Goal: Information Seeking & Learning: Learn about a topic

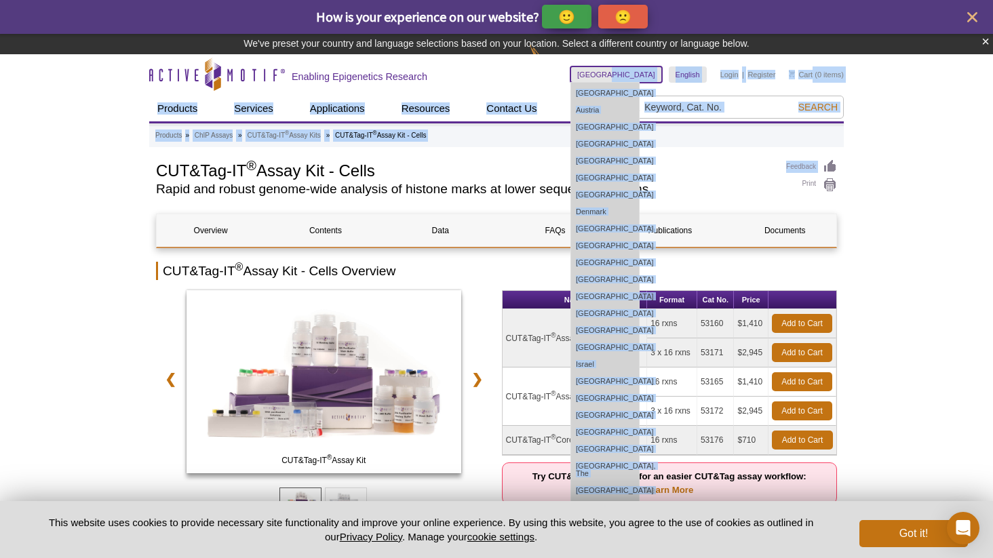
drag, startPoint x: 634, startPoint y: 68, endPoint x: 910, endPoint y: 176, distance: 296.5
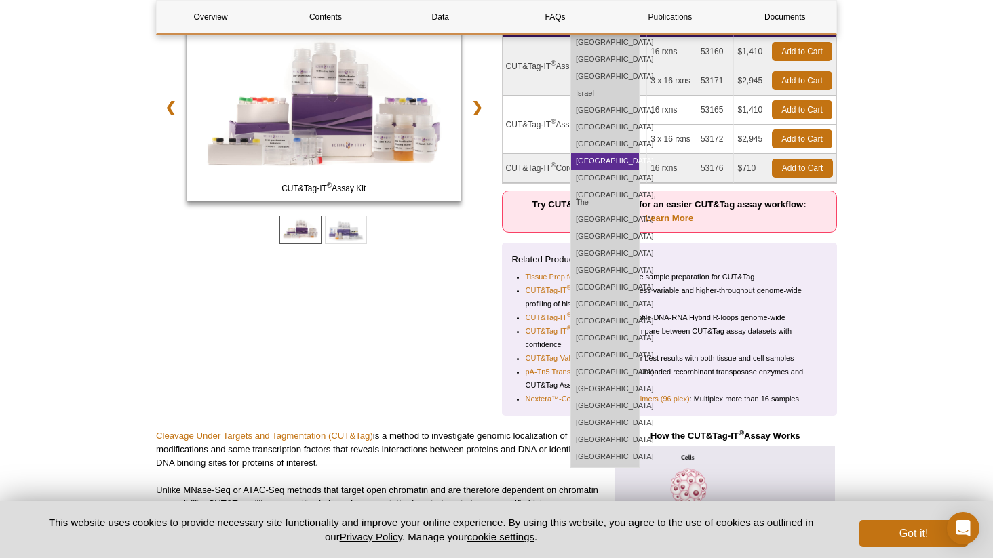
scroll to position [255, 0]
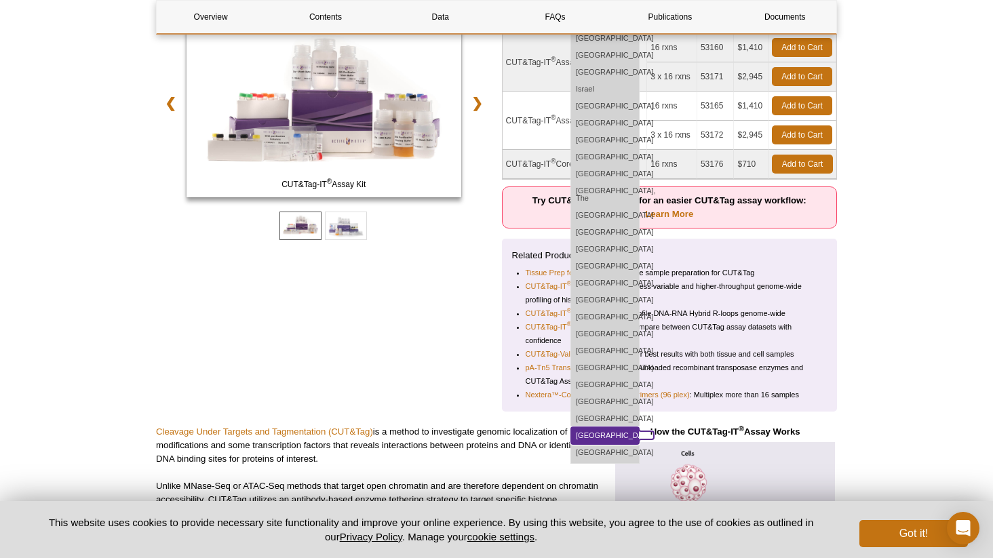
click at [637, 428] on link "[GEOGRAPHIC_DATA]" at bounding box center [605, 436] width 68 height 17
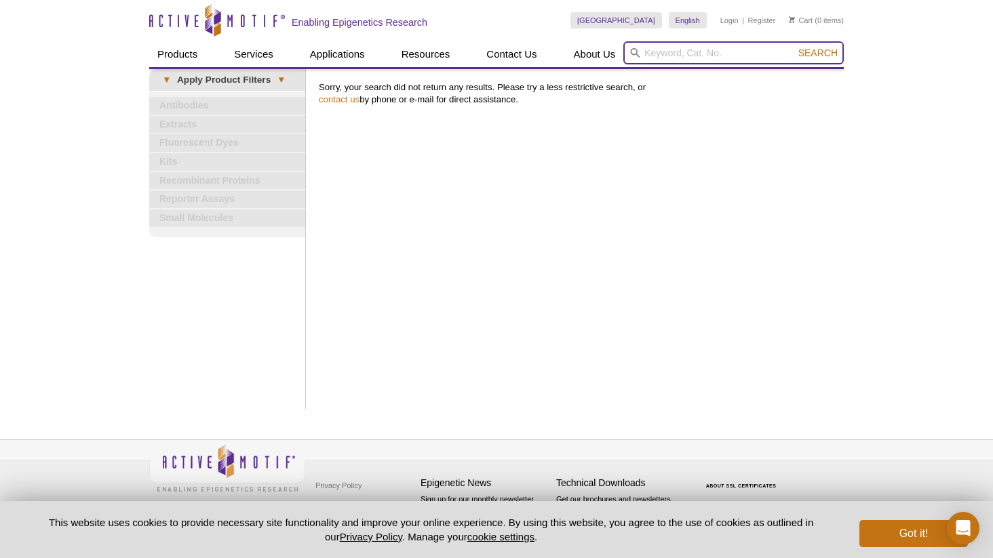
click at [670, 52] on input "search" at bounding box center [734, 52] width 221 height 23
paste input "ctive Motif CUT&Tag-IT 16 rxns"
drag, startPoint x: 692, startPoint y: 54, endPoint x: 561, endPoint y: 53, distance: 131.0
click at [561, 53] on div "Products ChIP Assays ChIP Accessory Products ChIP Kits ChIP-Validated Antibodie…" at bounding box center [496, 54] width 695 height 26
type input "CUT&Tag-IT 16 rxns"
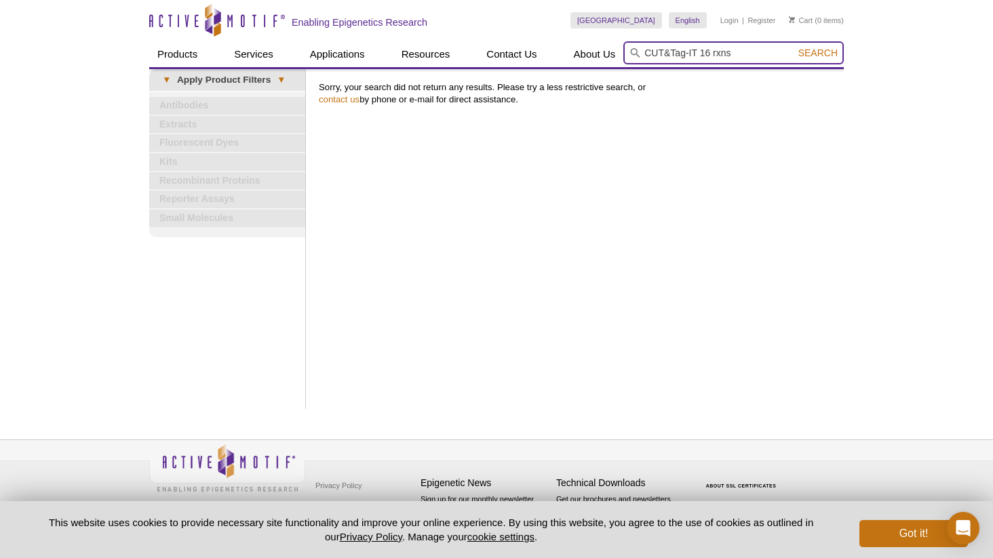
click at [795, 47] on button "Search" at bounding box center [819, 53] width 48 height 12
click at [835, 49] on span "Search" at bounding box center [818, 53] width 39 height 11
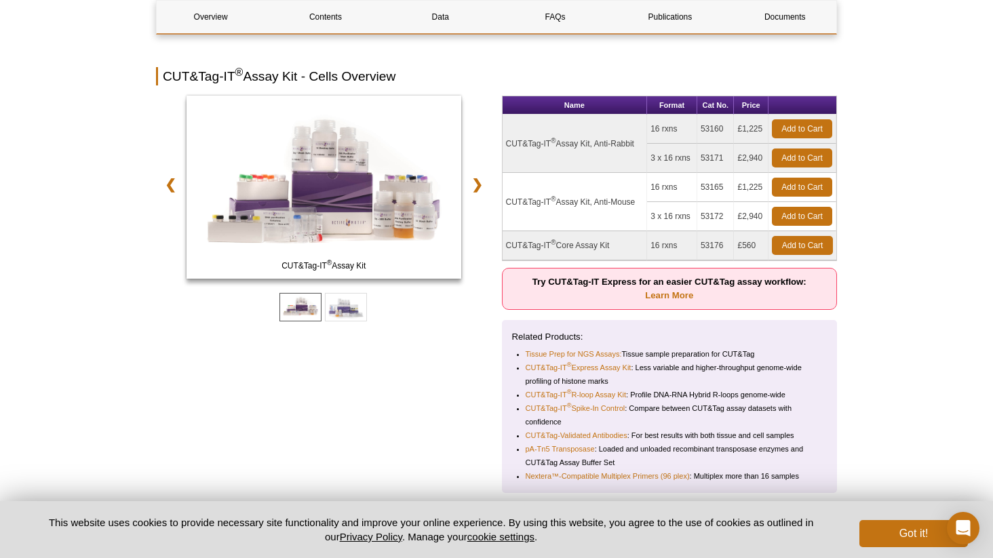
scroll to position [157, 0]
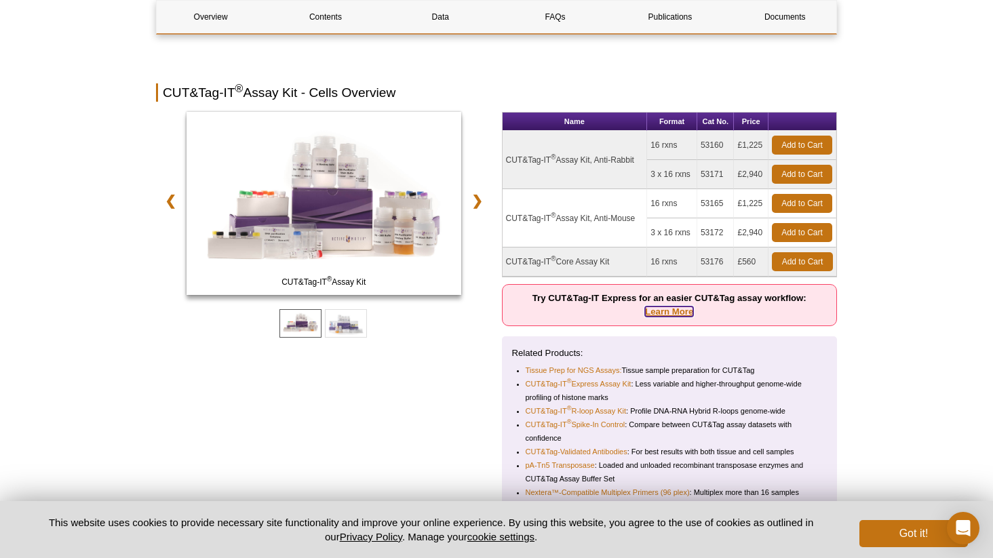
click at [679, 316] on link "Learn More" at bounding box center [669, 312] width 48 height 10
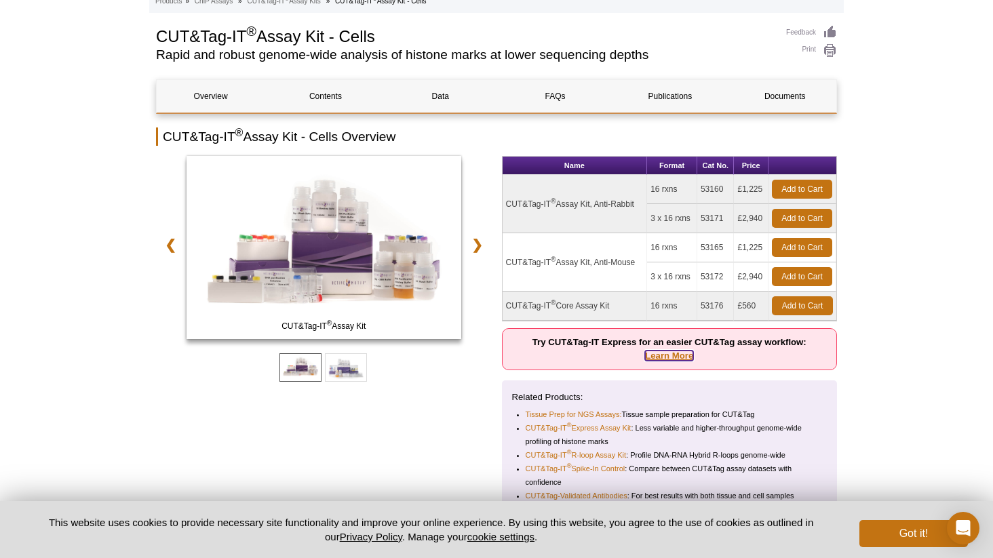
scroll to position [113, 0]
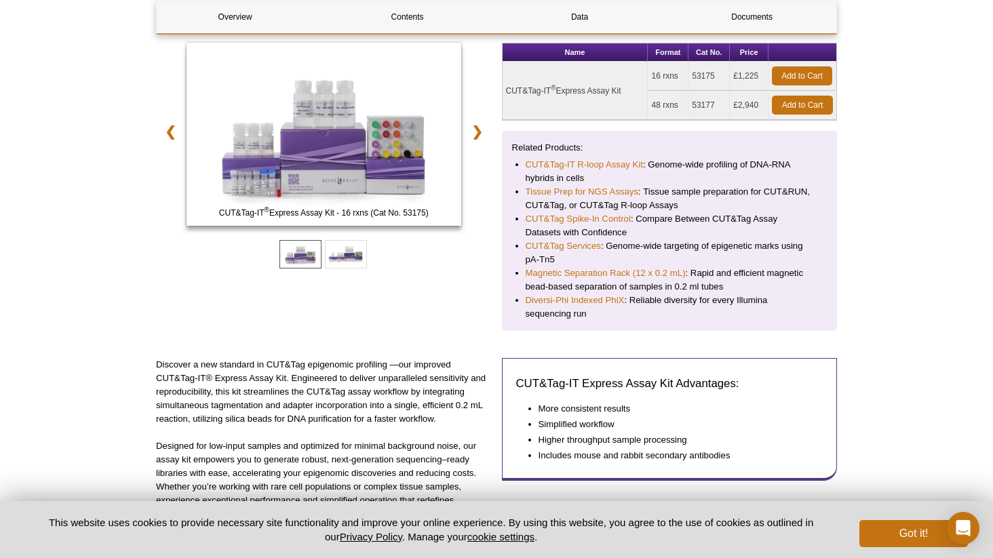
scroll to position [190, 0]
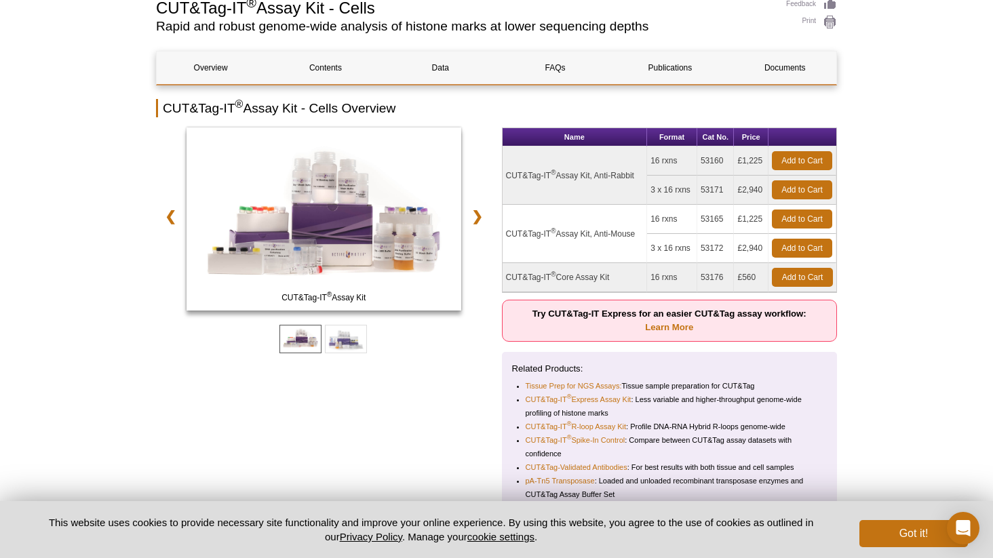
scroll to position [143, 0]
